Goal: Transaction & Acquisition: Purchase product/service

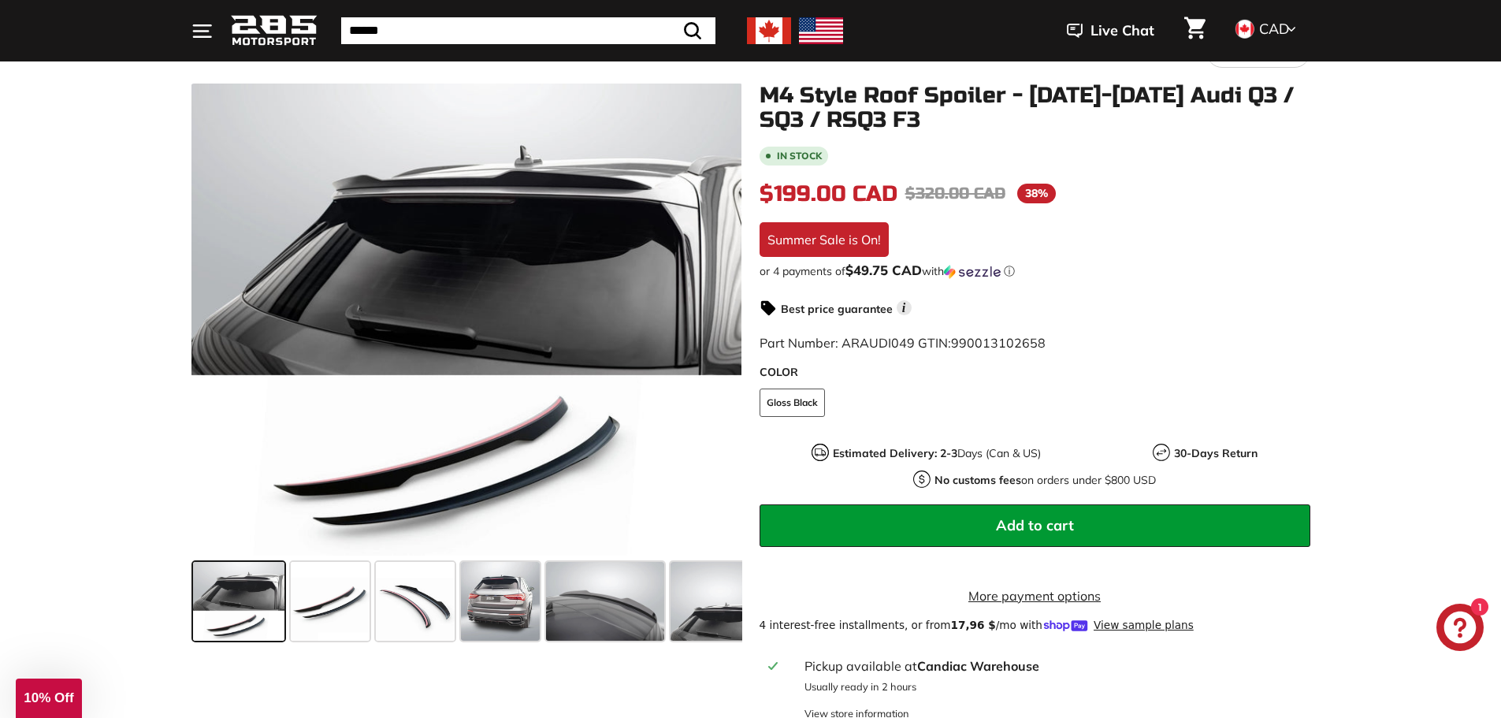
scroll to position [236, 0]
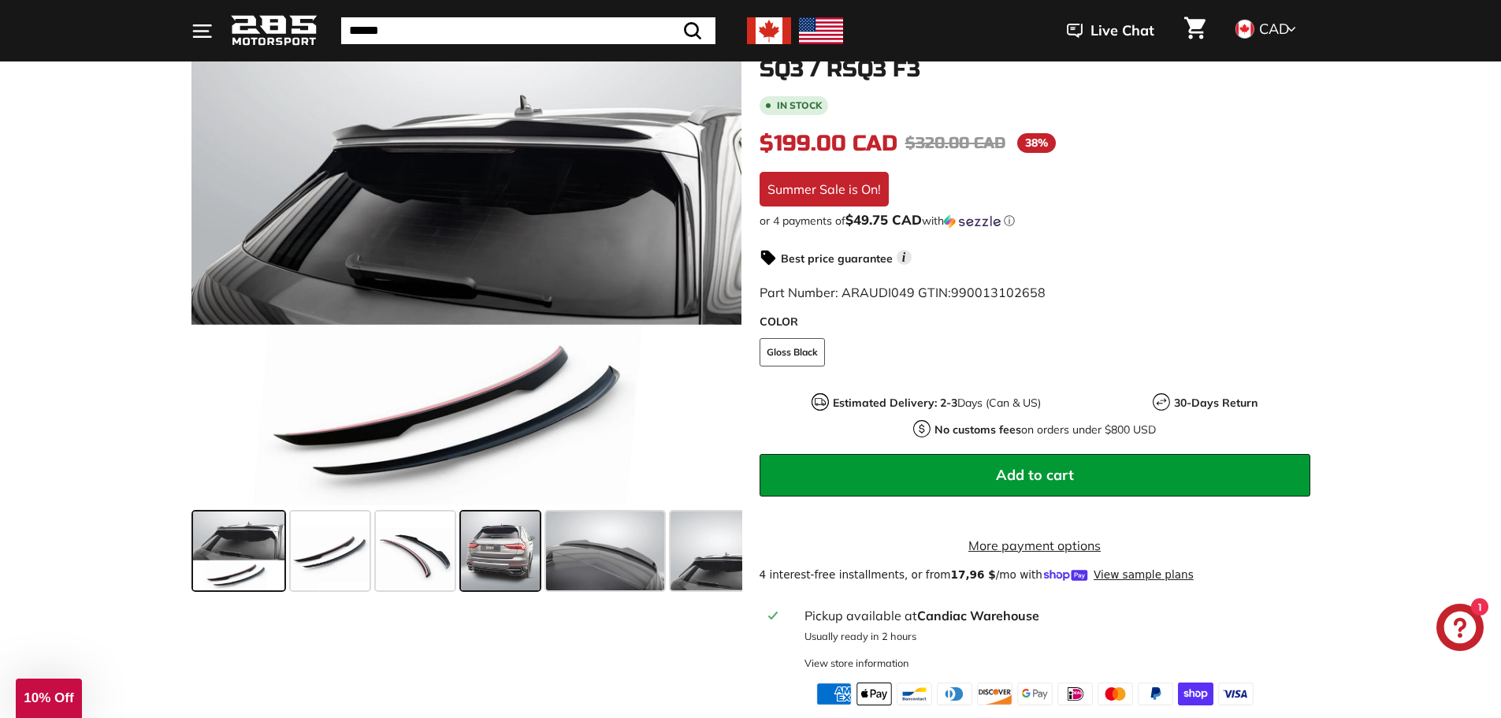
click at [515, 537] on span at bounding box center [500, 550] width 79 height 79
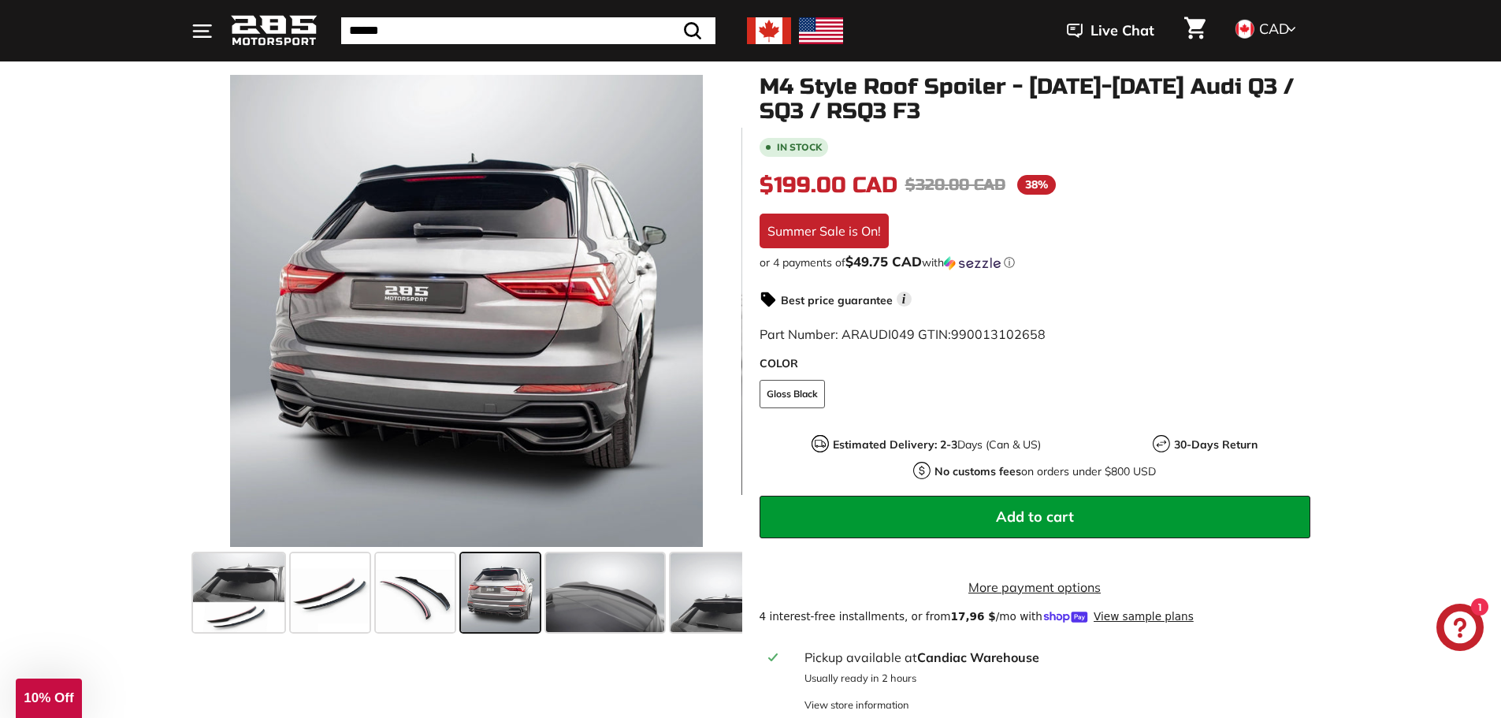
scroll to position [158, 0]
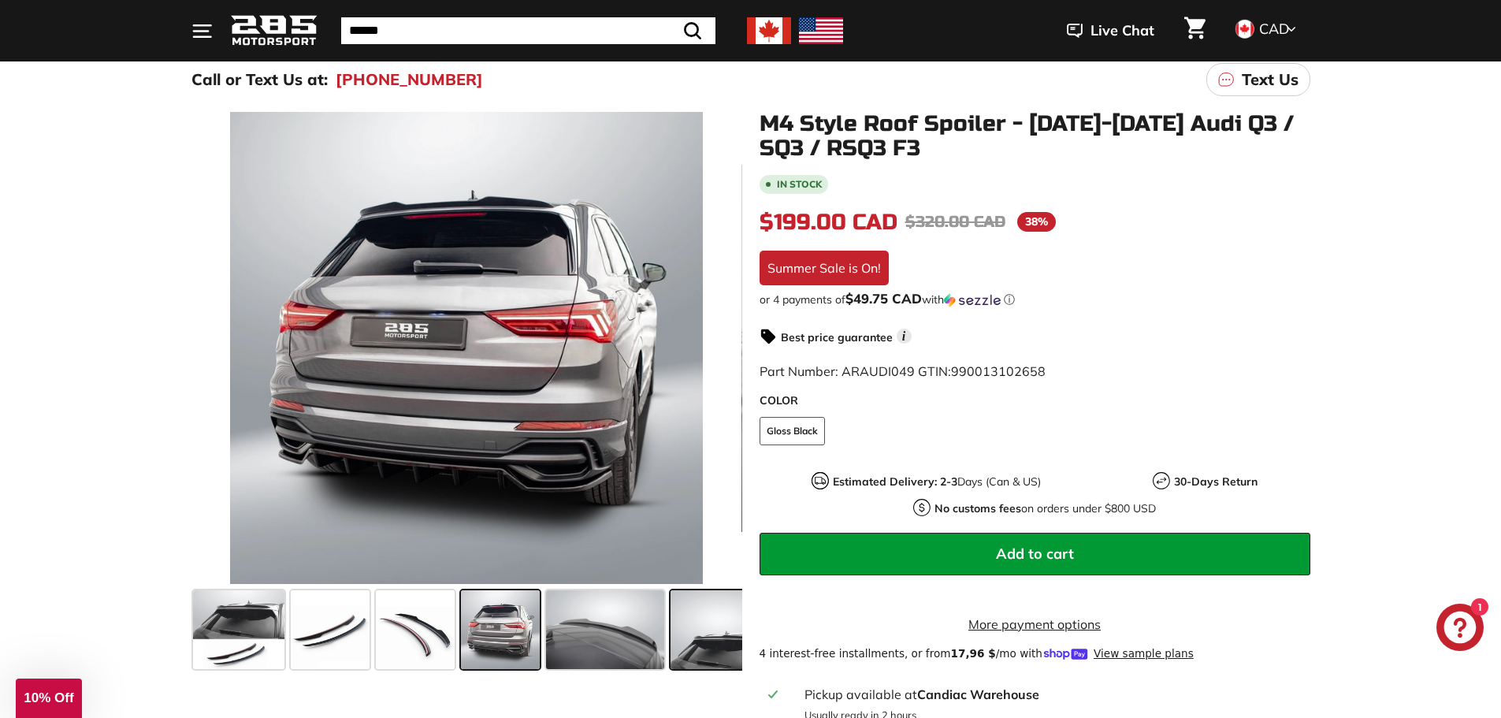
click at [708, 636] on span at bounding box center [717, 629] width 92 height 79
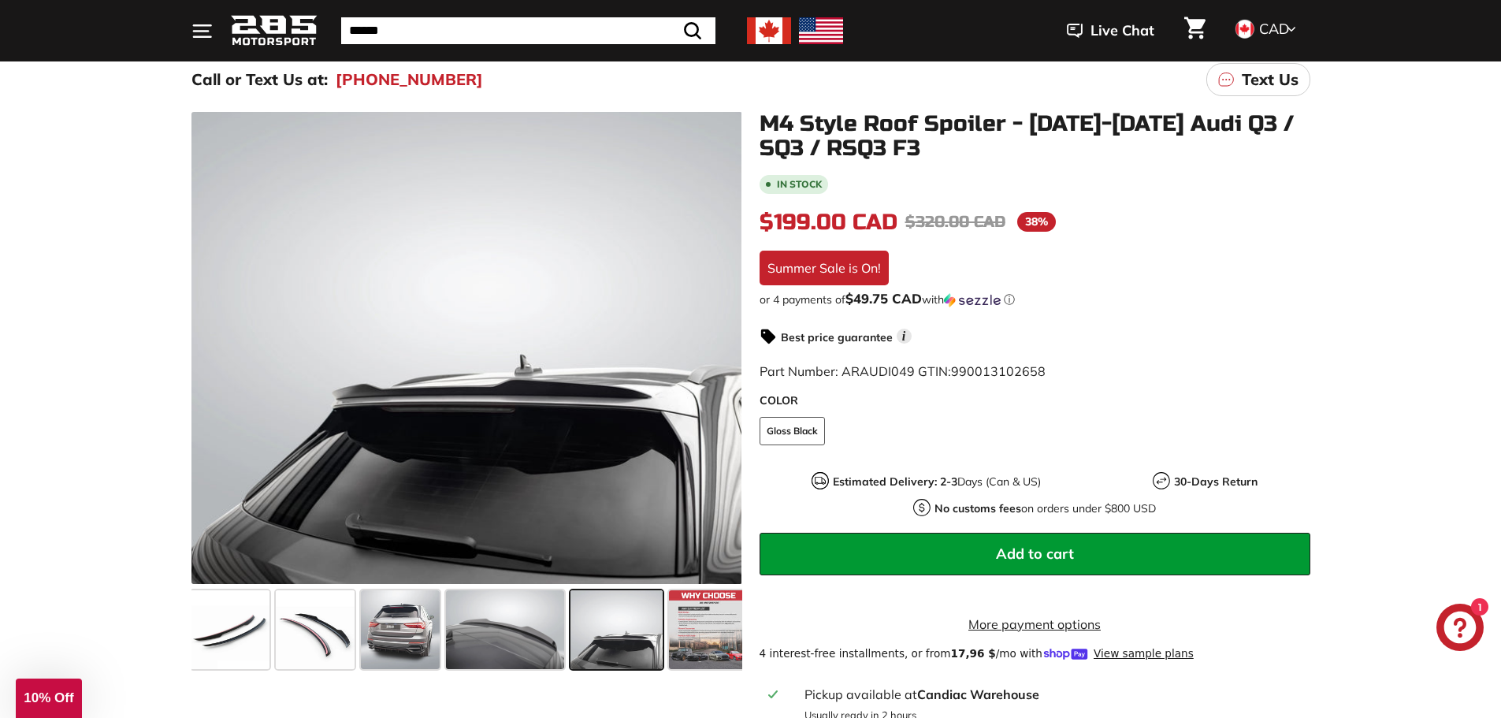
scroll to position [0, 109]
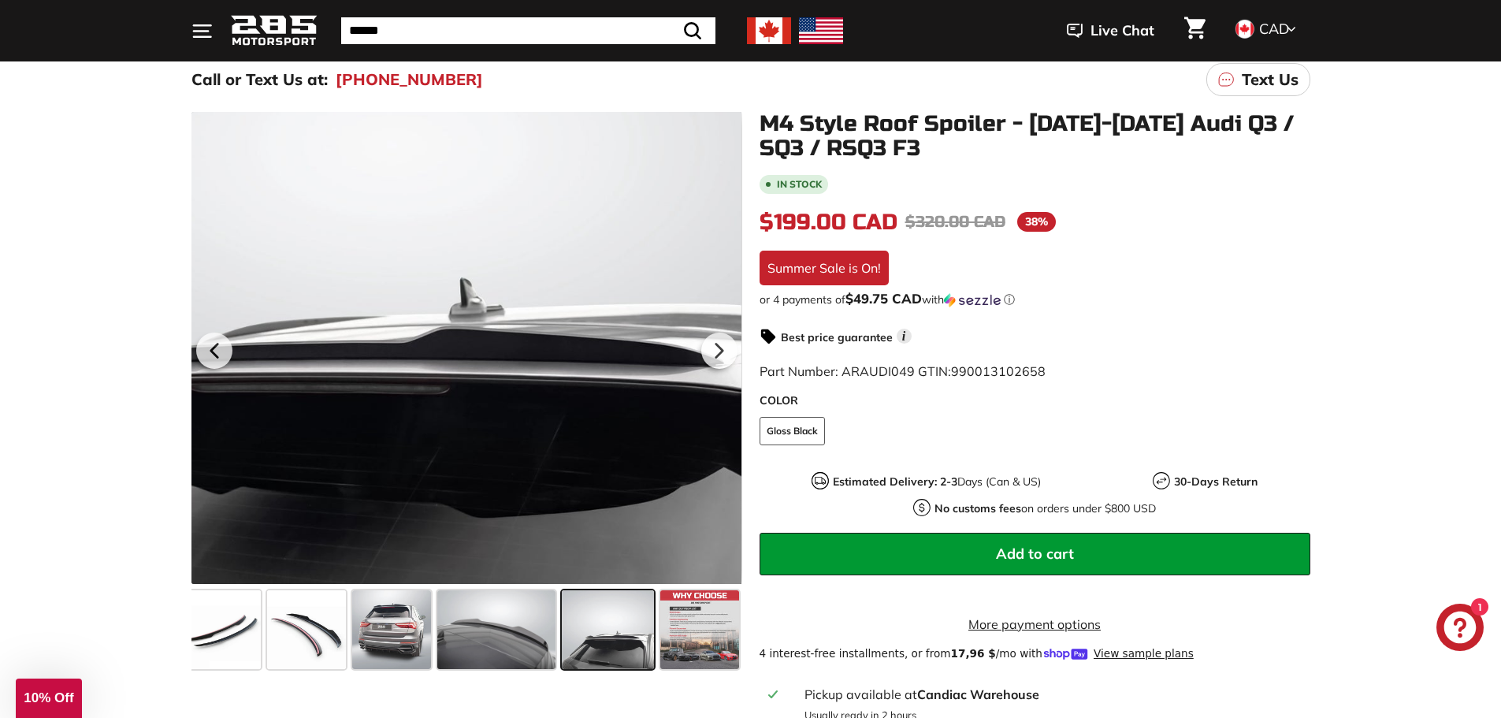
drag, startPoint x: 639, startPoint y: 438, endPoint x: 579, endPoint y: 429, distance: 60.5
click at [579, 429] on div at bounding box center [466, 348] width 551 height 472
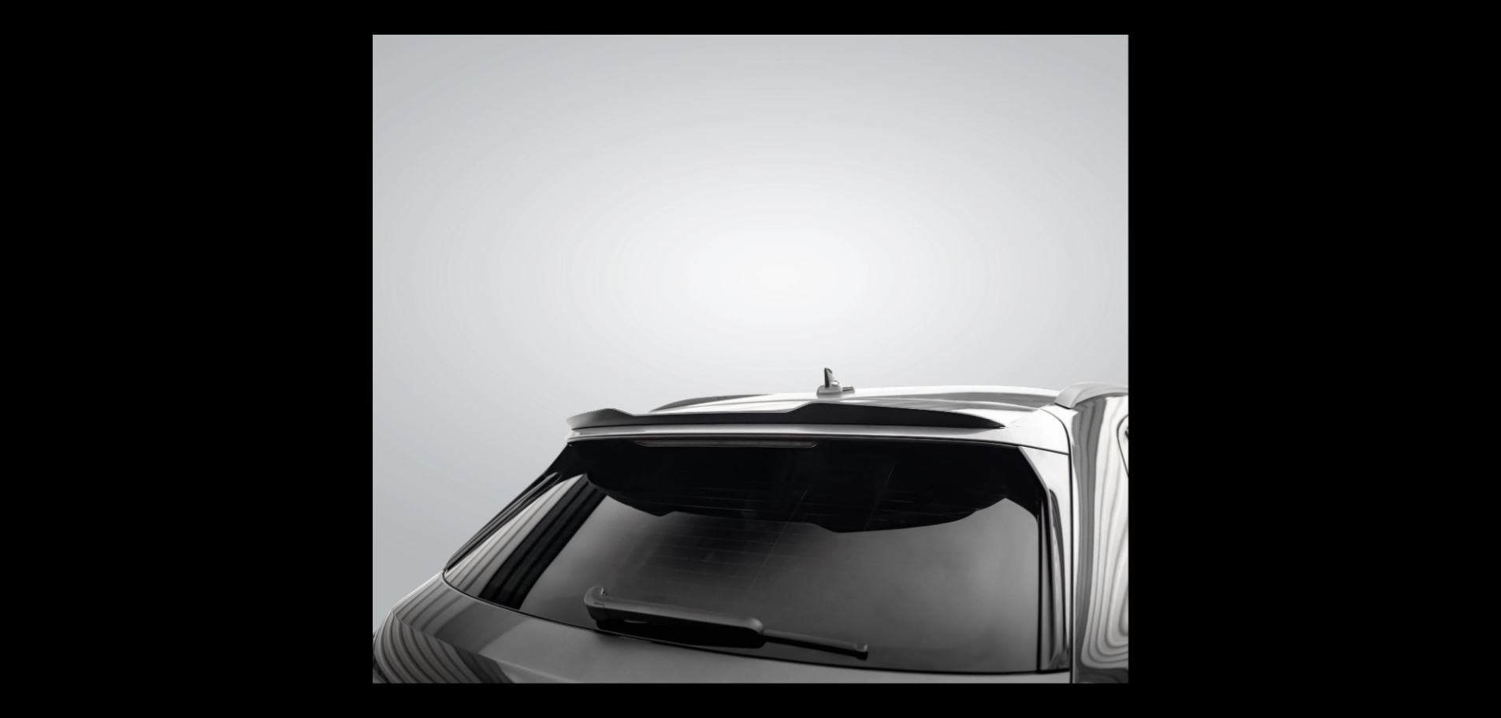
click at [716, 370] on img at bounding box center [751, 359] width 756 height 648
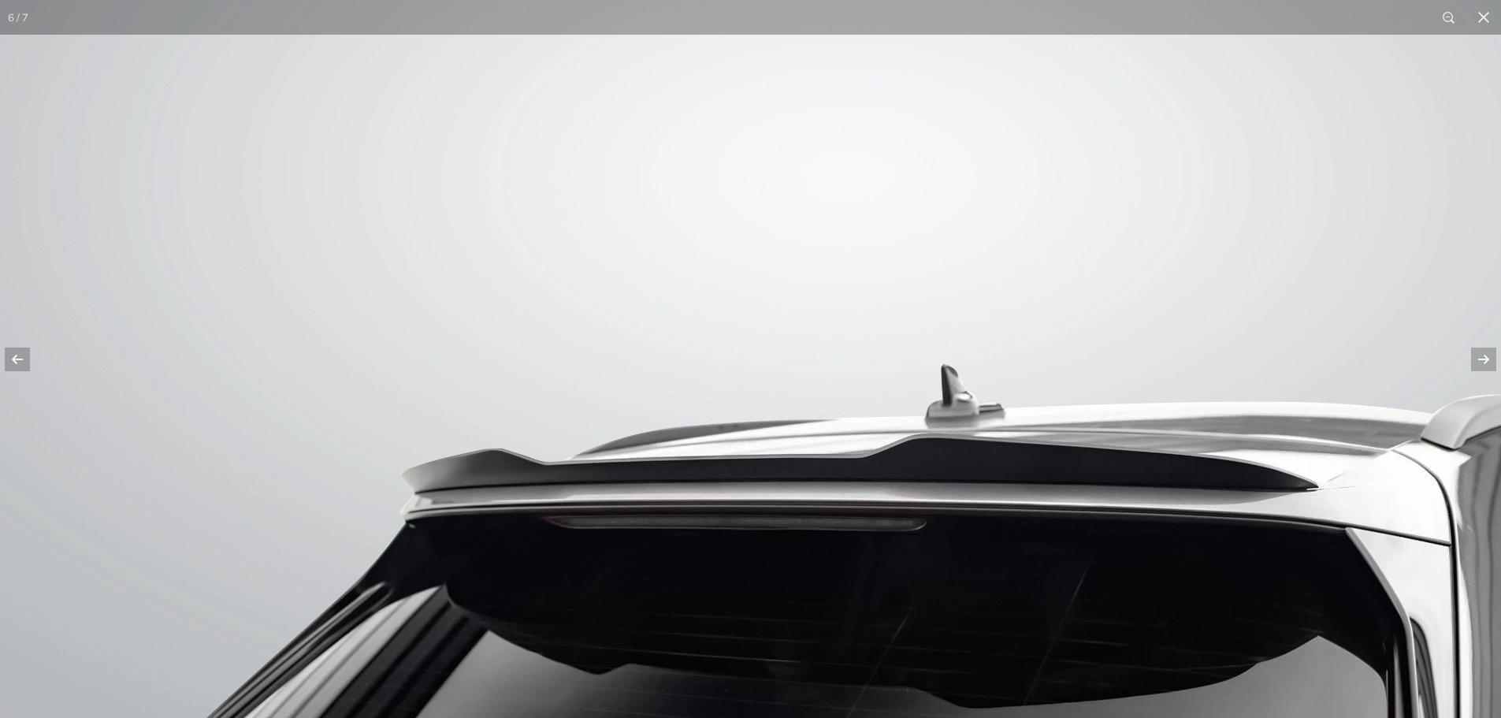
click at [716, 370] on img at bounding box center [787, 346] width 1575 height 1351
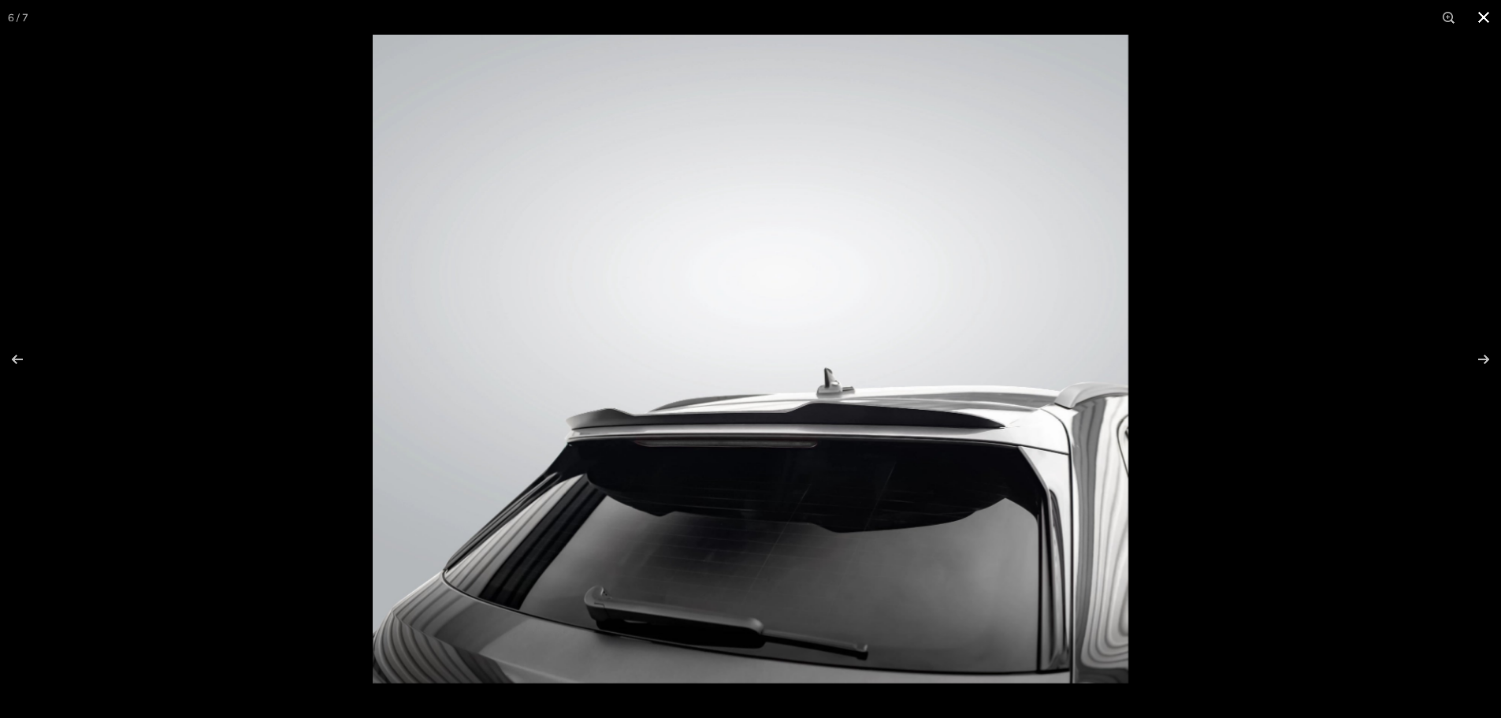
click at [1483, 20] on button at bounding box center [1483, 17] width 35 height 35
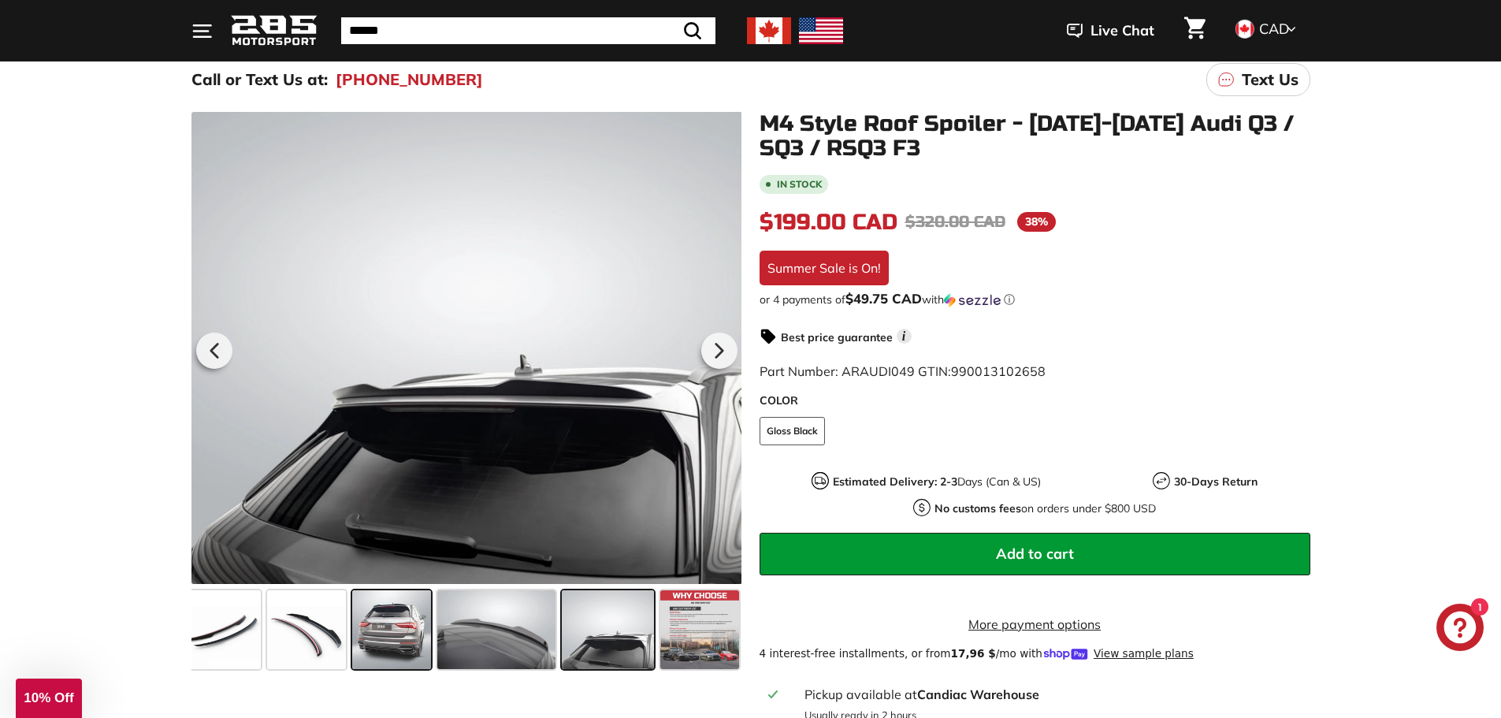
click at [392, 650] on span at bounding box center [391, 629] width 79 height 79
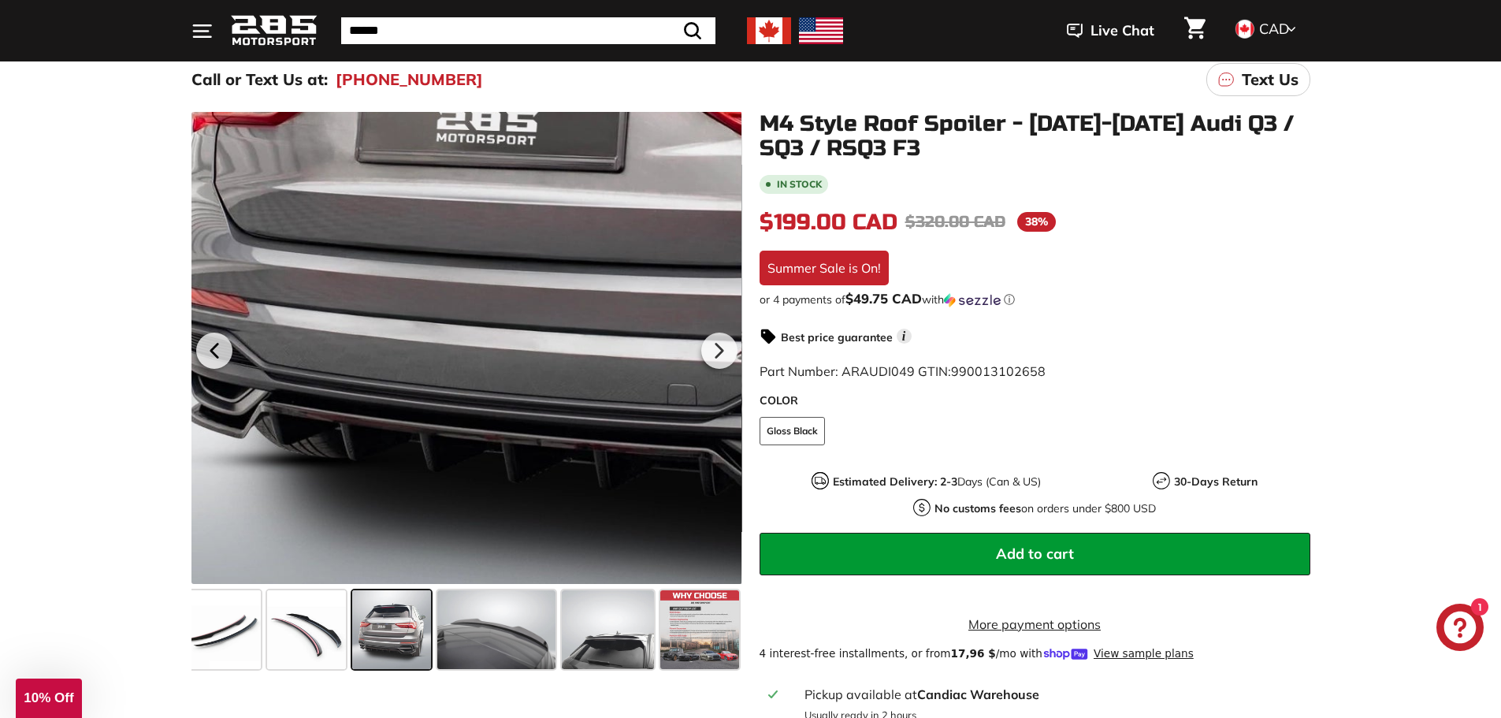
drag, startPoint x: 244, startPoint y: 571, endPoint x: 306, endPoint y: 481, distance: 108.8
click at [306, 481] on div at bounding box center [466, 348] width 551 height 472
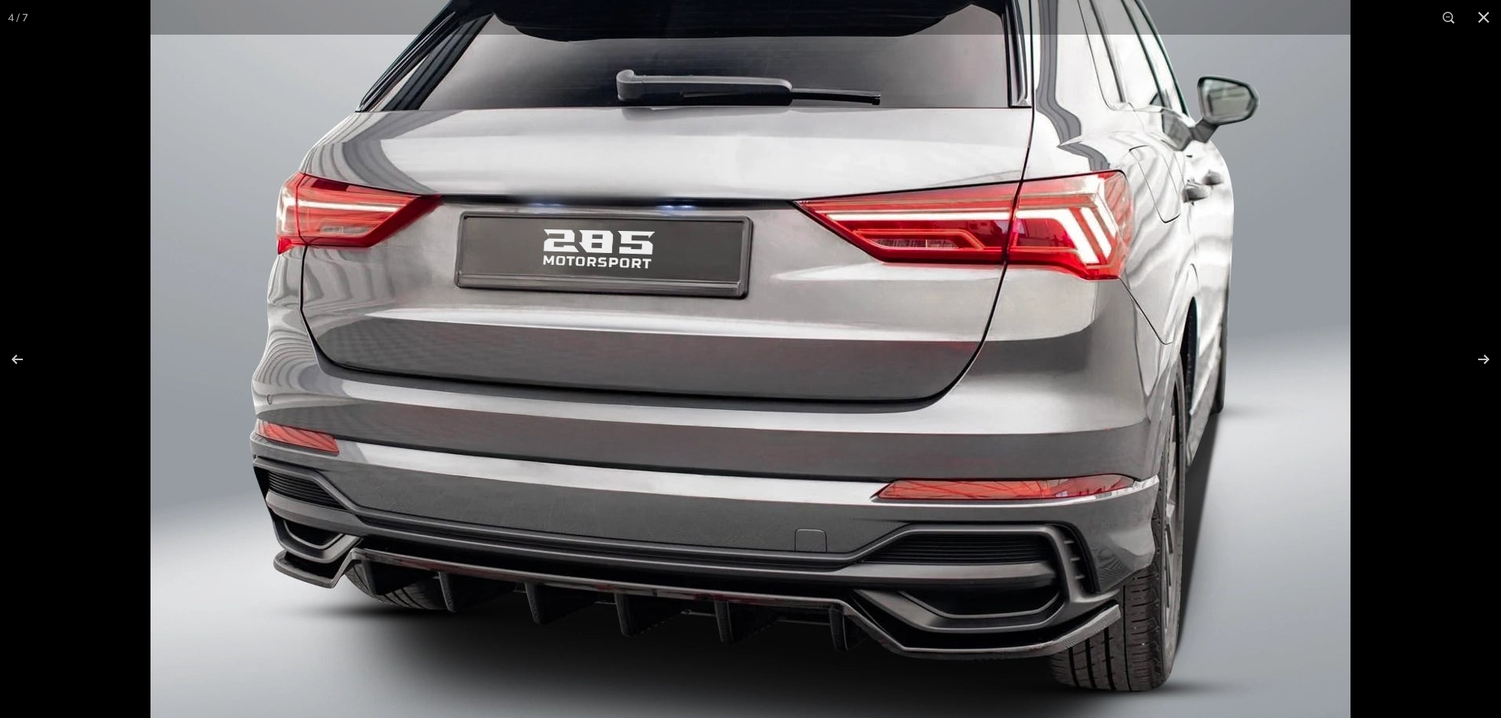
scroll to position [0, 0]
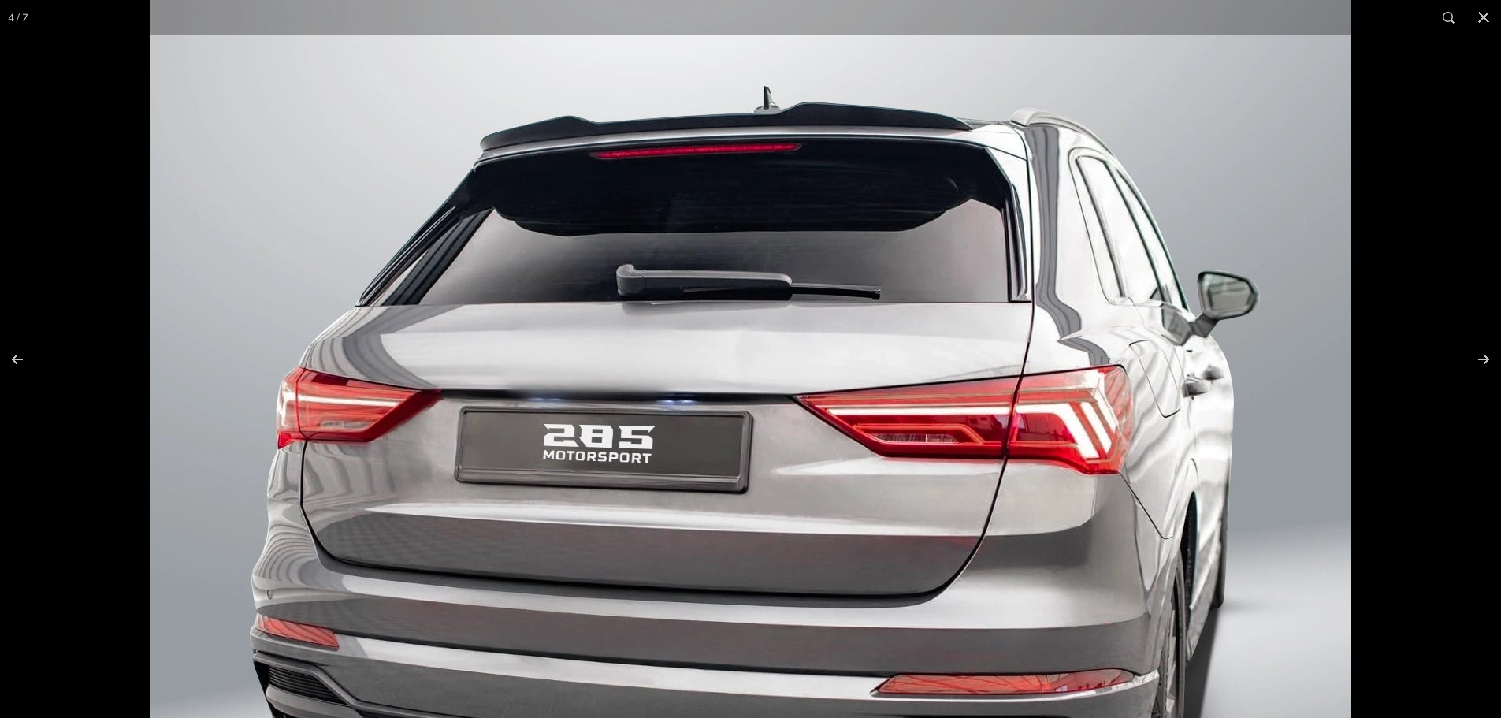
click at [645, 645] on img at bounding box center [750, 487] width 1200 height 1200
